Goal: Information Seeking & Learning: Learn about a topic

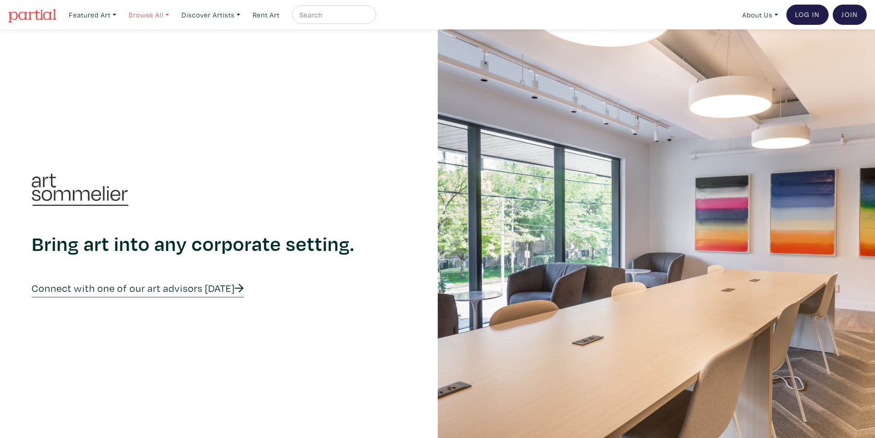
click at [120, 12] on link "Browse All" at bounding box center [93, 15] width 56 height 19
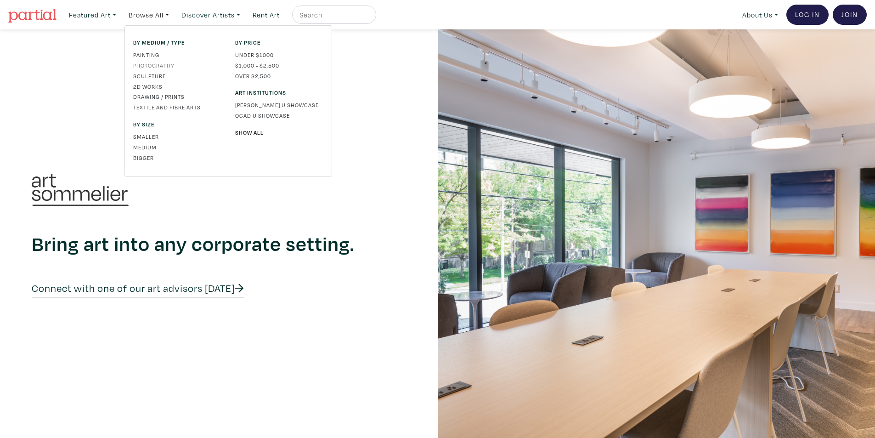
click at [173, 64] on link "Photography" at bounding box center [177, 65] width 88 height 8
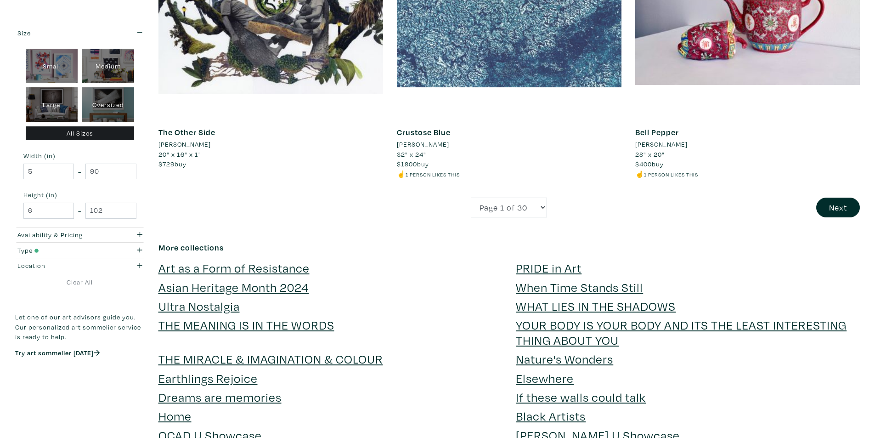
scroll to position [2433, 0]
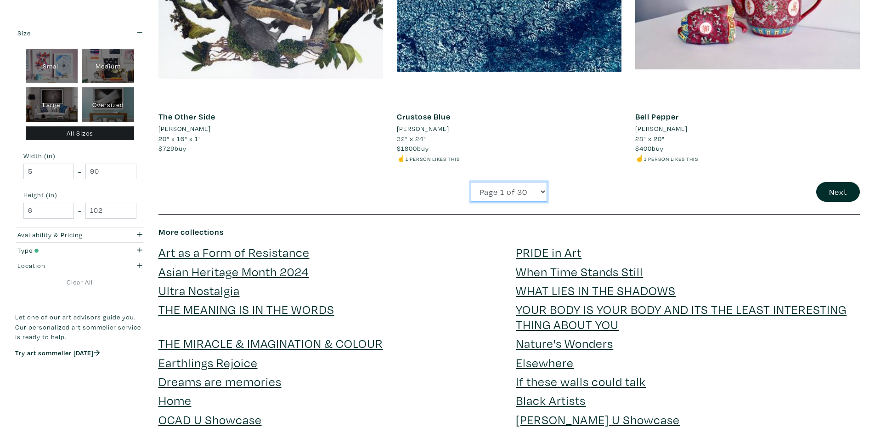
click at [539, 182] on select "Page 1 of 30 Page 2 of 30 Page 3 of 30 Page 4 of 30 Page 5 of 30 Page 6 of 30 P…" at bounding box center [509, 192] width 76 height 20
select select "2"
click at [471, 182] on select "Page 1 of 30 Page 2 of 30 Page 3 of 30 Page 4 of 30 Page 5 of 30 Page 6 of 30 P…" at bounding box center [509, 192] width 76 height 20
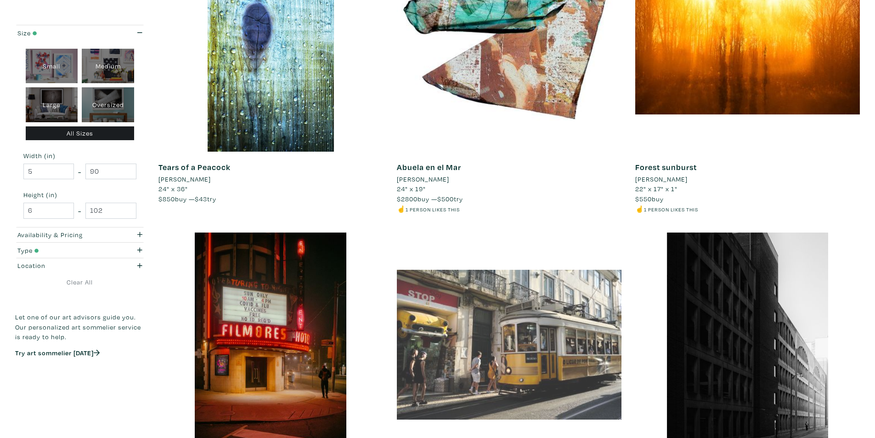
scroll to position [1928, 0]
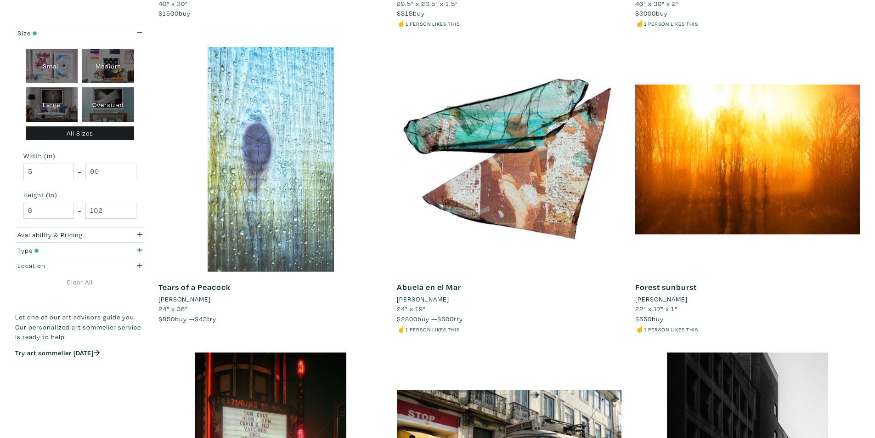
click at [310, 61] on div at bounding box center [270, 159] width 224 height 224
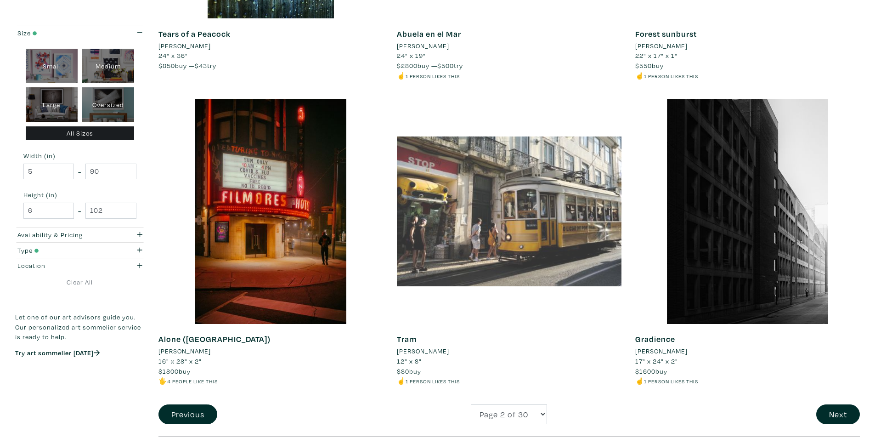
scroll to position [2250, 0]
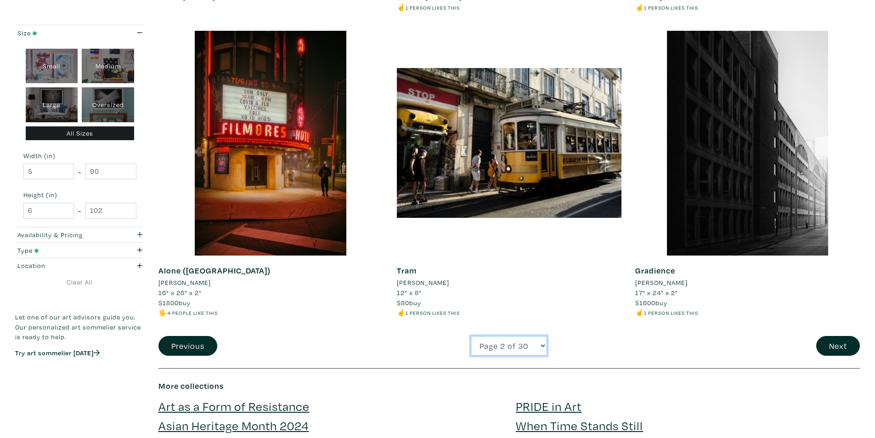
click at [546, 347] on select "Page 1 of 30 Page 2 of 30 Page 3 of 30 Page 4 of 30 Page 5 of 30 Page 6 of 30 P…" at bounding box center [509, 346] width 76 height 20
click at [586, 341] on div "Page 1 of 30 Page 2 of 30 Page 3 of 30 Page 4 of 30 Page 5 of 30 Page 6 of 30 P…" at bounding box center [509, 346] width 238 height 20
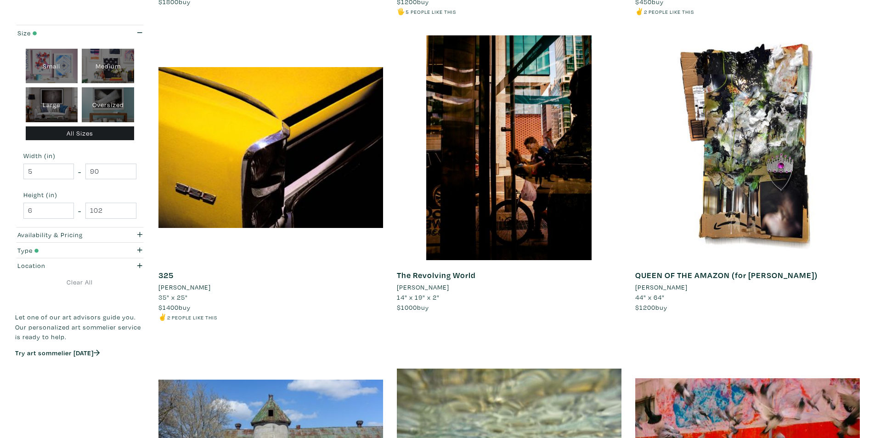
scroll to position [1240, 0]
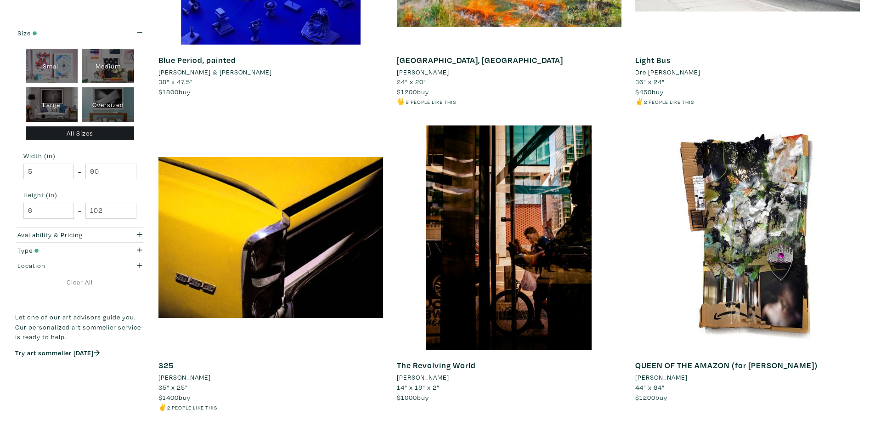
click at [107, 98] on div "Oversized" at bounding box center [108, 104] width 52 height 35
type input "48"
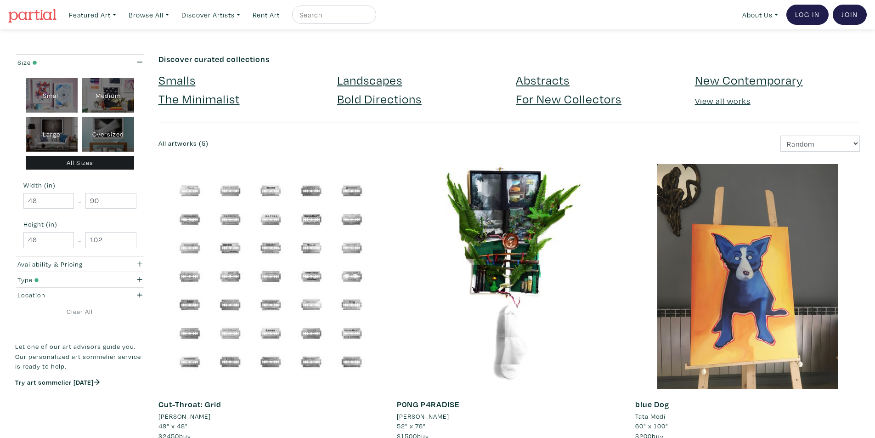
click at [48, 127] on div "Large" at bounding box center [52, 134] width 52 height 35
type input "28"
type input "48"
type input "28"
type input "48"
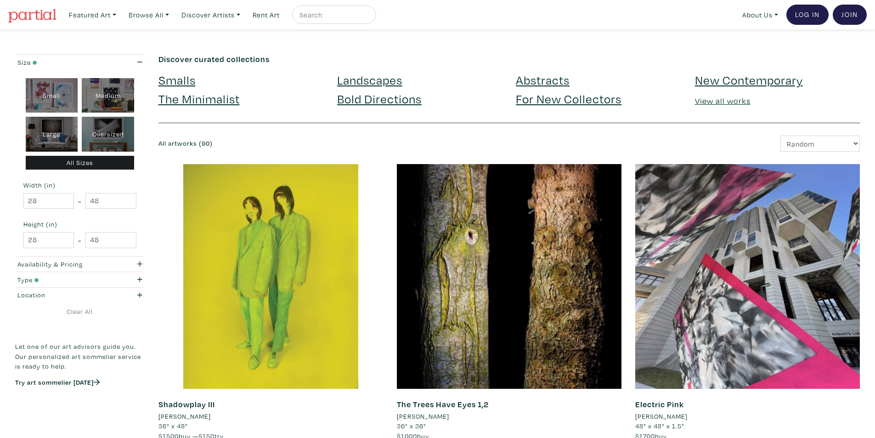
click at [42, 15] on img at bounding box center [32, 16] width 48 height 14
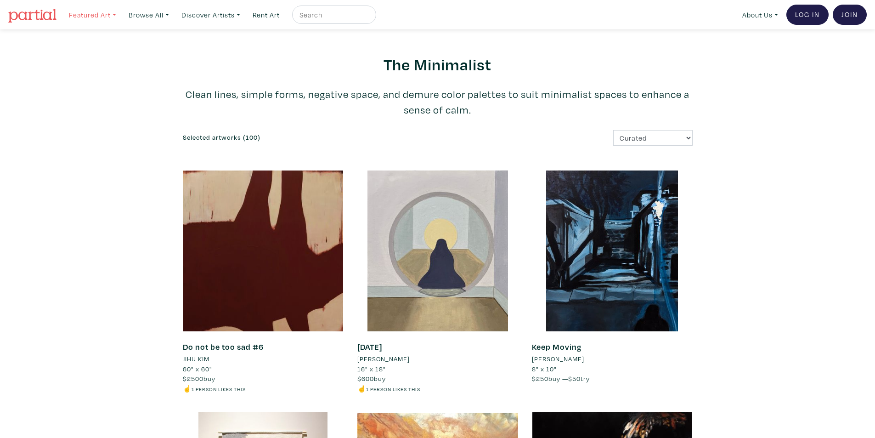
click at [77, 13] on link "Featured Art" at bounding box center [93, 15] width 56 height 19
click at [754, 10] on link "About Us" at bounding box center [760, 15] width 44 height 19
click at [756, 43] on link "About Us" at bounding box center [783, 42] width 75 height 8
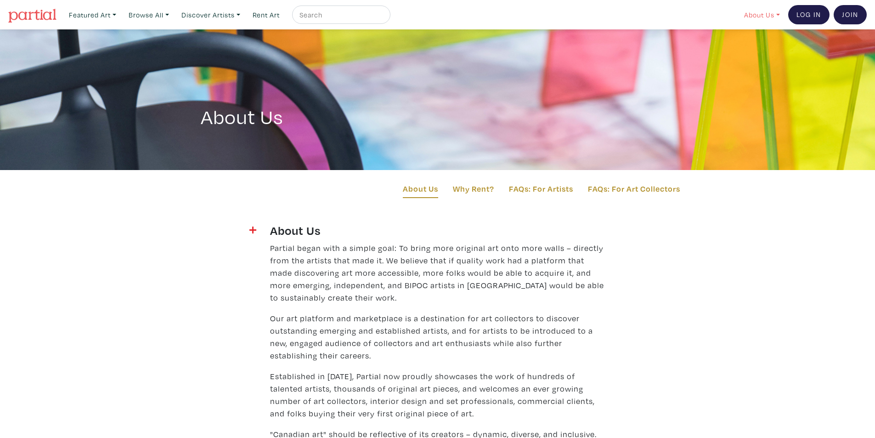
click at [770, 11] on link "About Us" at bounding box center [762, 15] width 44 height 19
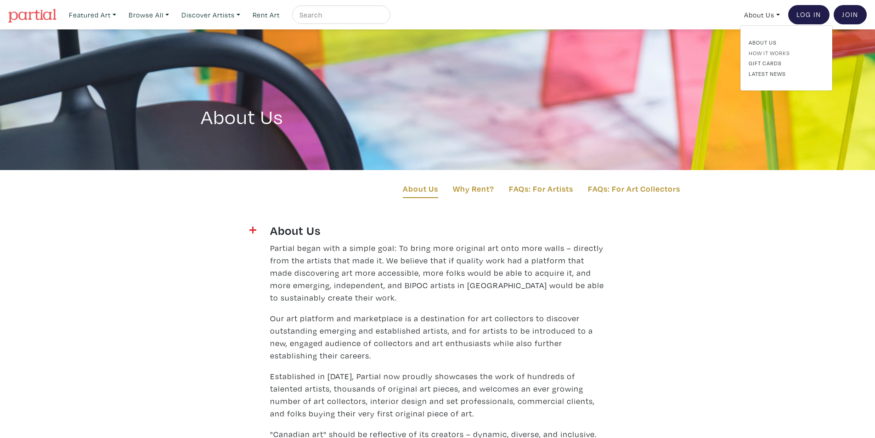
click at [763, 50] on link "How It Works" at bounding box center [785, 53] width 75 height 8
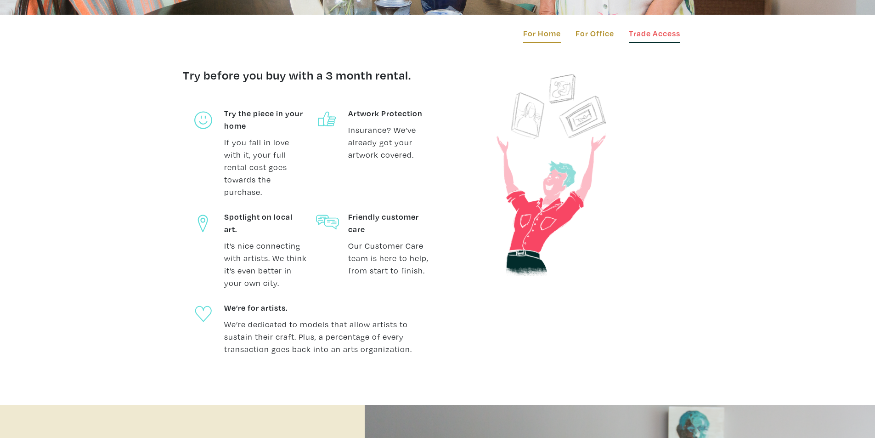
scroll to position [367, 0]
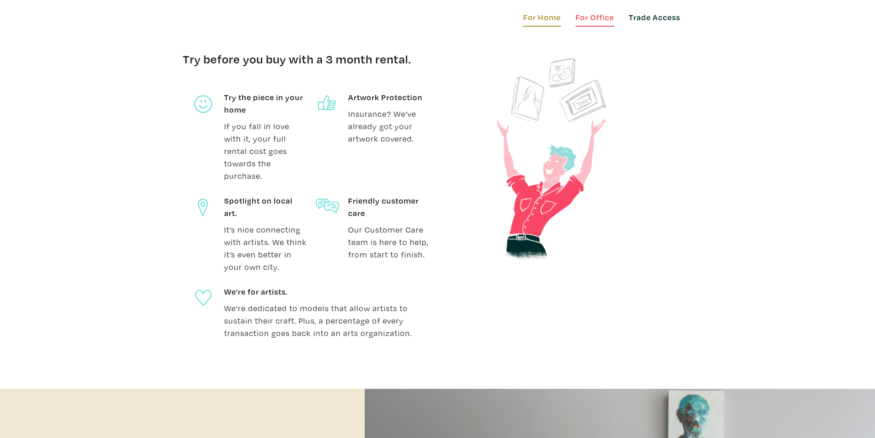
click at [605, 22] on link "For Office" at bounding box center [594, 19] width 39 height 16
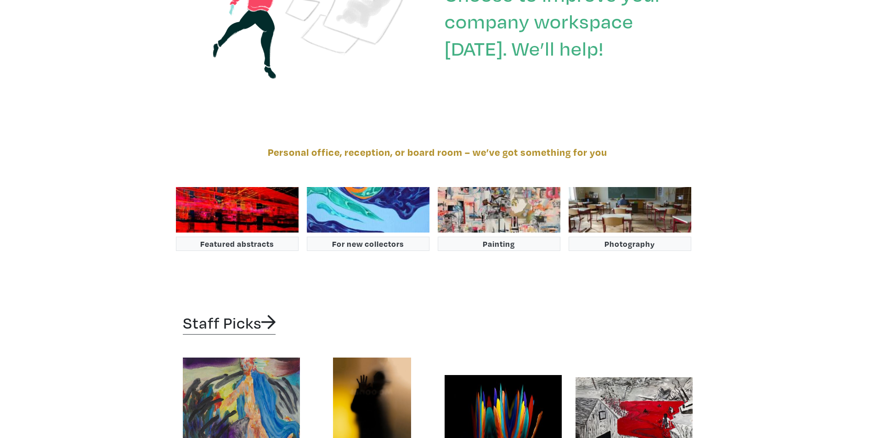
scroll to position [1561, 0]
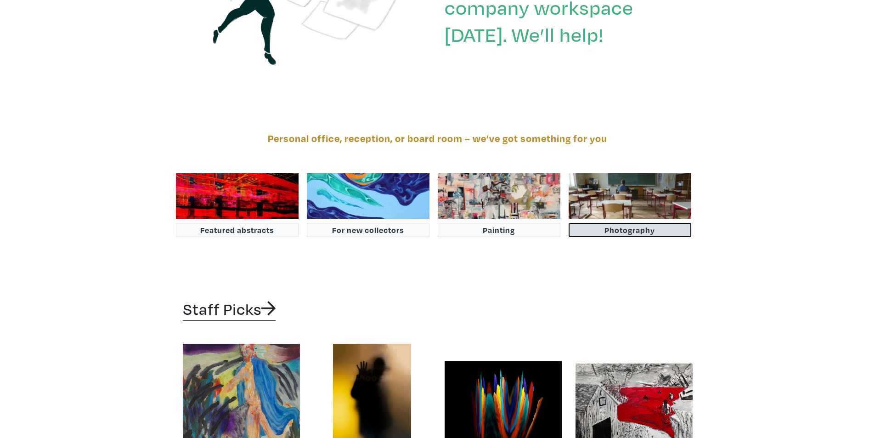
click at [640, 230] on button "Photography" at bounding box center [629, 230] width 123 height 14
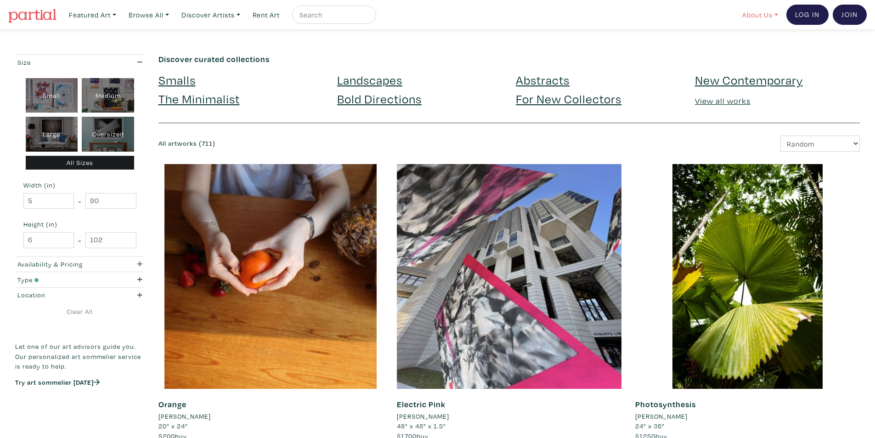
click at [763, 11] on link "About Us" at bounding box center [760, 15] width 44 height 19
click at [756, 40] on link "About Us" at bounding box center [783, 42] width 75 height 8
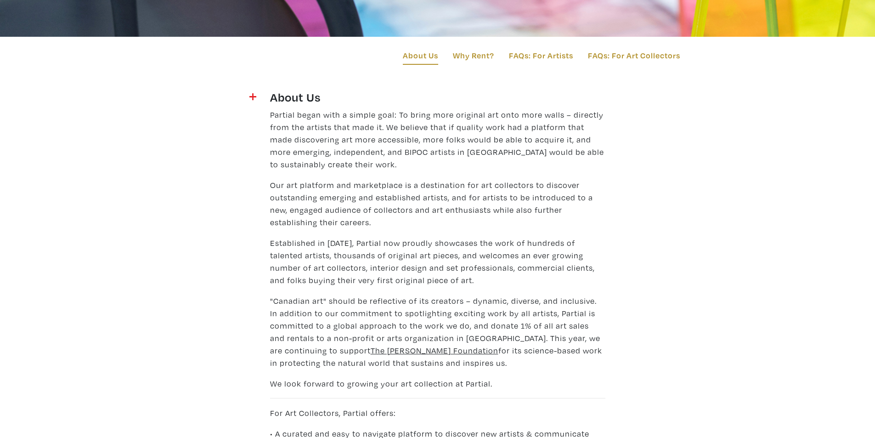
scroll to position [138, 0]
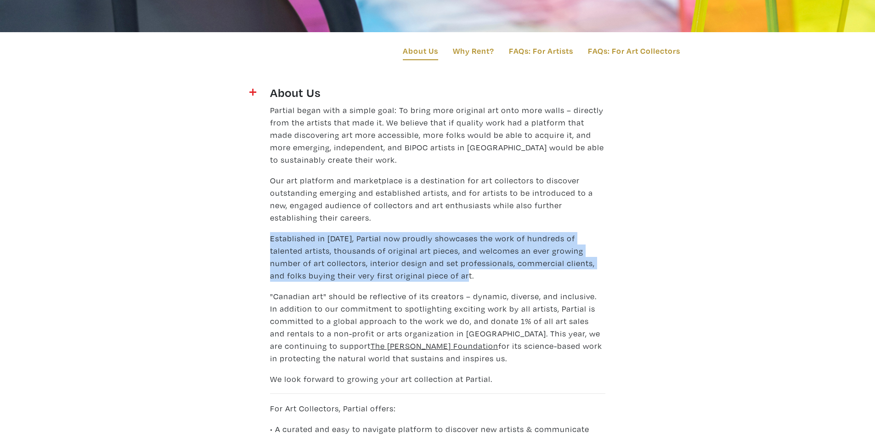
drag, startPoint x: 418, startPoint y: 272, endPoint x: 268, endPoint y: 240, distance: 153.6
click at [268, 240] on div "Partial began with a simple goal: To bring more original art onto more walls – …" at bounding box center [437, 381] width 349 height 554
copy p "Established in 2016, Partial now proudly showcases the work of hundreds of tale…"
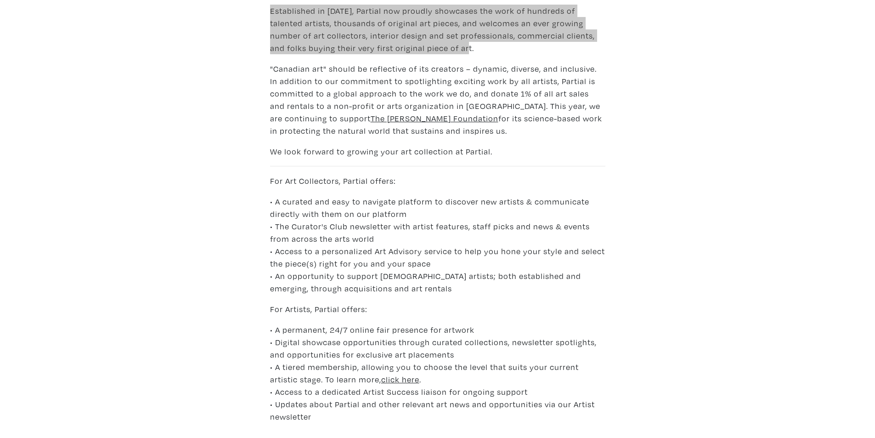
scroll to position [367, 0]
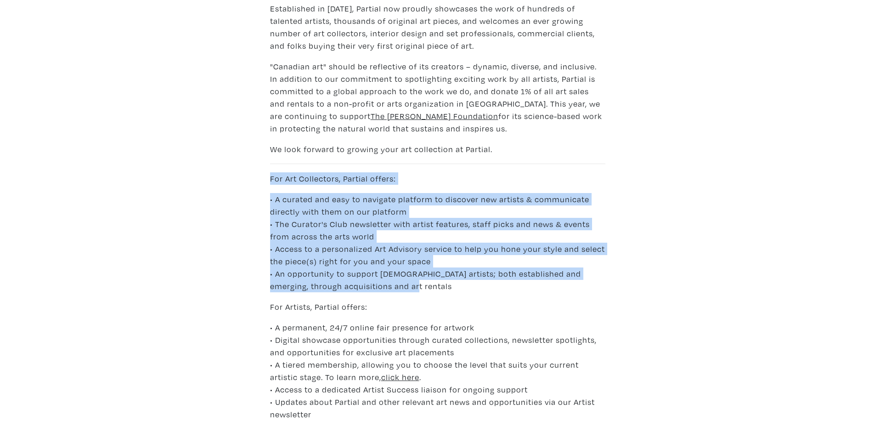
drag, startPoint x: 385, startPoint y: 285, endPoint x: 268, endPoint y: 173, distance: 162.0
click at [268, 173] on div "Partial began with a simple goal: To bring more original art onto more walls – …" at bounding box center [437, 151] width 349 height 554
copy div "For Art Collectors, Partial offers: • A curated and easy to navigate platform t…"
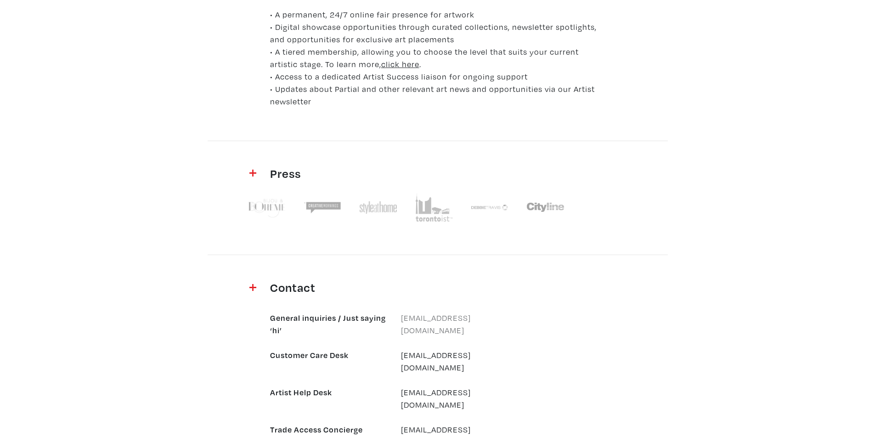
scroll to position [735, 0]
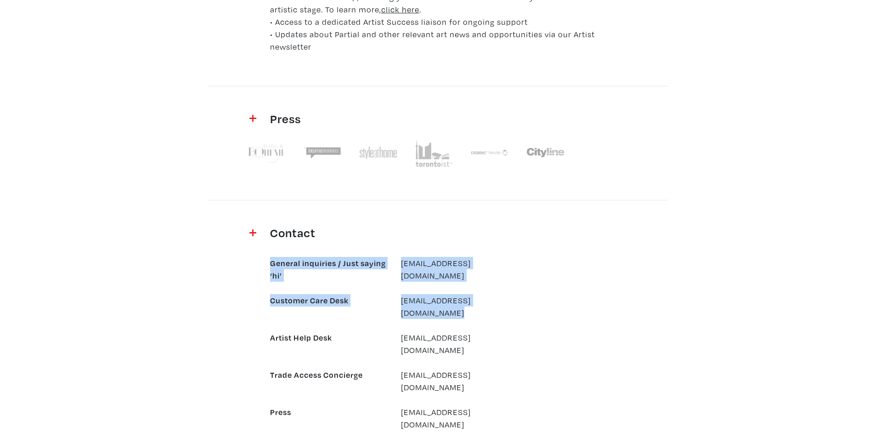
drag, startPoint x: 520, startPoint y: 299, endPoint x: 259, endPoint y: 265, distance: 262.5
click at [259, 265] on div "General inquiries / Just saying ‘hi’ hello@partial.gallery Customer Care Desk c…" at bounding box center [437, 349] width 523 height 211
click at [314, 273] on div "General inquiries / Just saying ‘hi’" at bounding box center [328, 269] width 131 height 25
drag, startPoint x: 281, startPoint y: 275, endPoint x: 270, endPoint y: 261, distance: 18.0
click at [270, 261] on div "General inquiries / Just saying ‘hi’" at bounding box center [328, 269] width 131 height 25
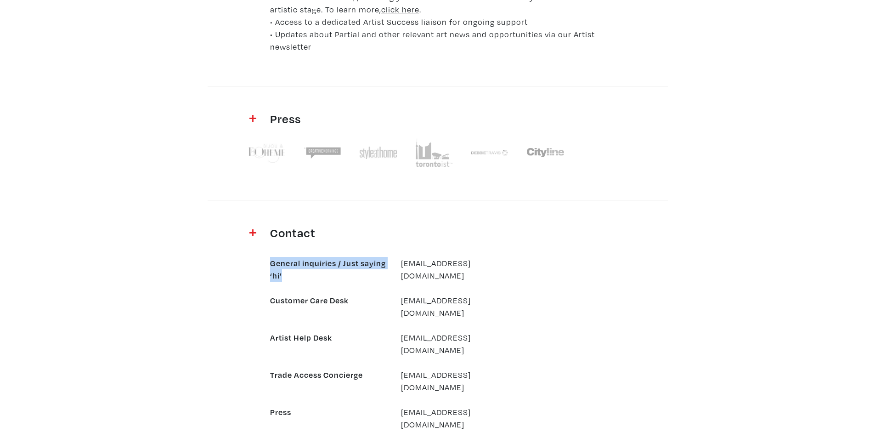
click at [337, 276] on div "General inquiries / Just saying ‘hi’" at bounding box center [328, 269] width 131 height 25
drag, startPoint x: 483, startPoint y: 260, endPoint x: 247, endPoint y: 260, distance: 236.4
click at [247, 260] on div "General inquiries / Just saying ‘hi’ hello@partial.gallery Customer Care Desk c…" at bounding box center [437, 349] width 523 height 211
copy div "General inquiries / Just saying ‘hi’ hello@partial.gallery"
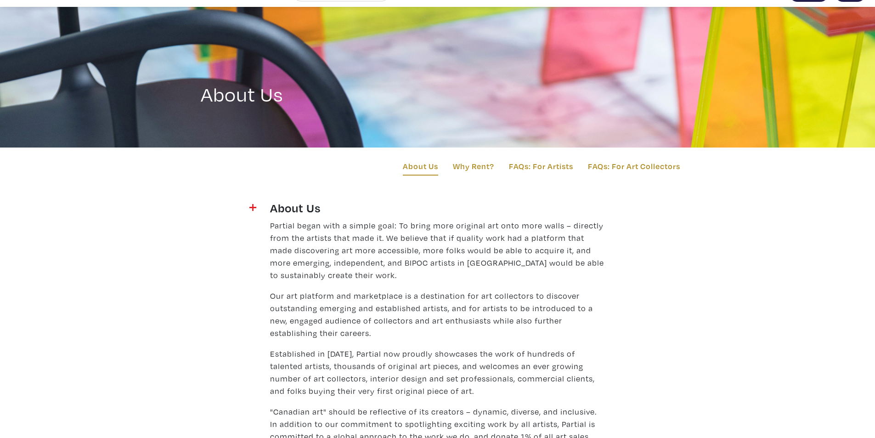
scroll to position [0, 0]
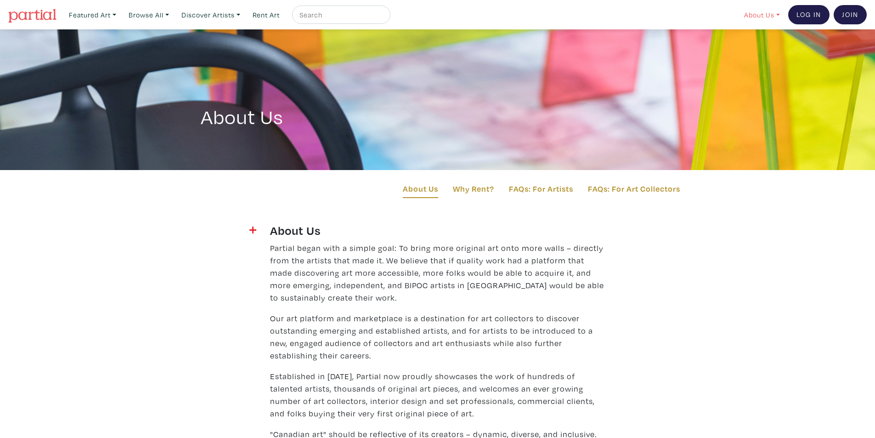
click at [766, 10] on link "About Us" at bounding box center [762, 15] width 44 height 19
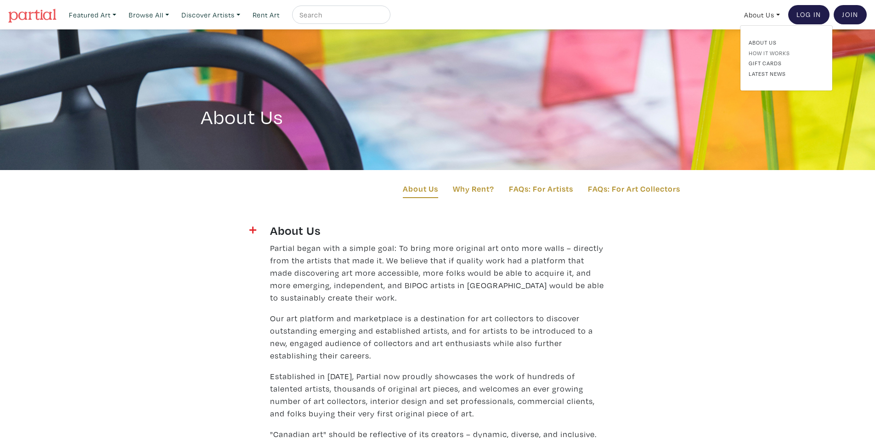
click at [761, 51] on link "How It Works" at bounding box center [785, 53] width 75 height 8
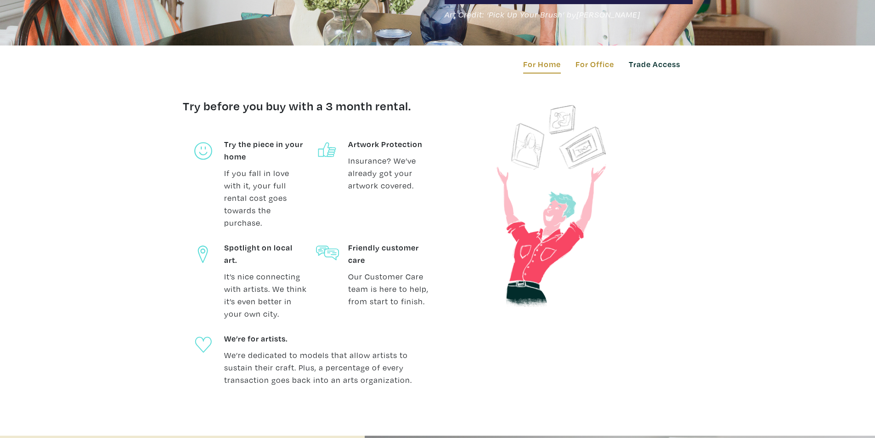
scroll to position [321, 0]
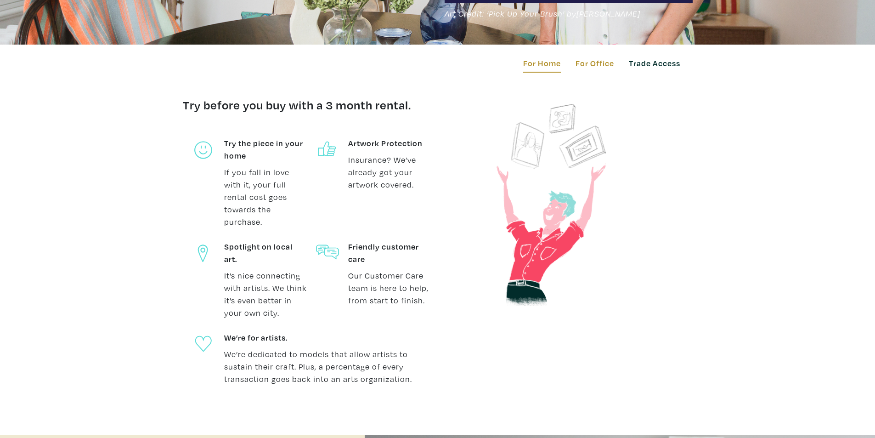
drag, startPoint x: 414, startPoint y: 107, endPoint x: 180, endPoint y: 109, distance: 233.7
click at [180, 109] on div "Try before you buy with a 3 month rental. Try the piece in your home If you fal…" at bounding box center [307, 247] width 262 height 300
copy h4 "Try before you buy with a 3 month rental."
